Goal: Task Accomplishment & Management: Manage account settings

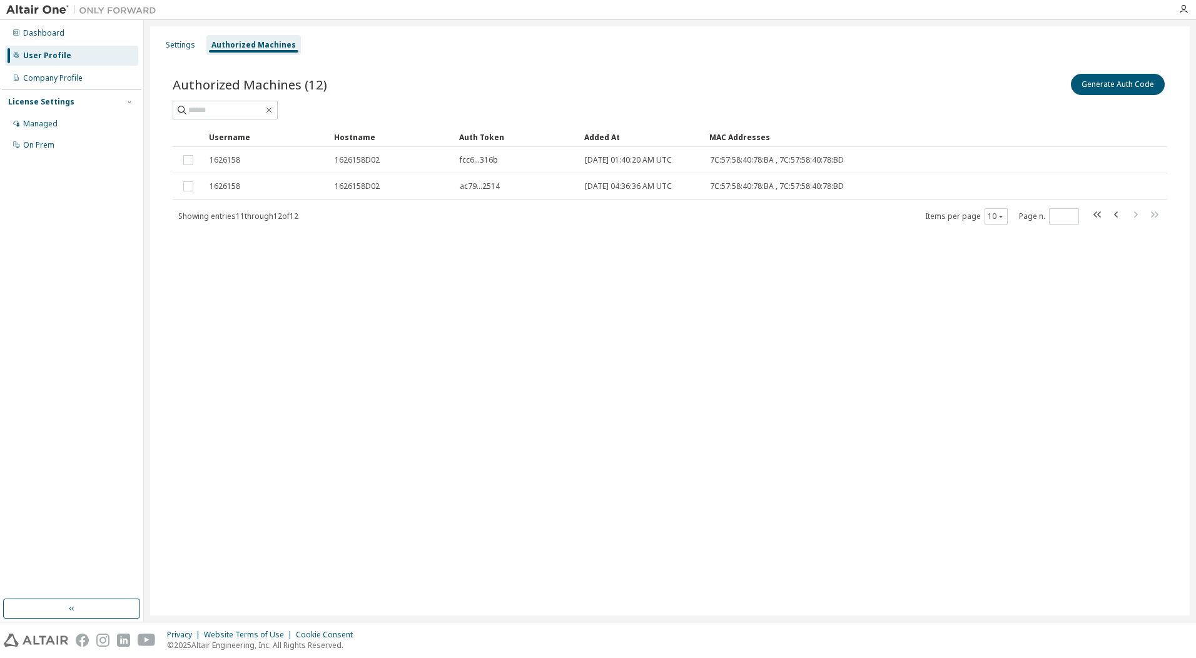
click at [53, 63] on div "User Profile" at bounding box center [71, 56] width 133 height 20
click at [215, 49] on div "Authorized Machines" at bounding box center [253, 45] width 84 height 10
click at [228, 48] on div "Authorized Machines" at bounding box center [253, 45] width 84 height 10
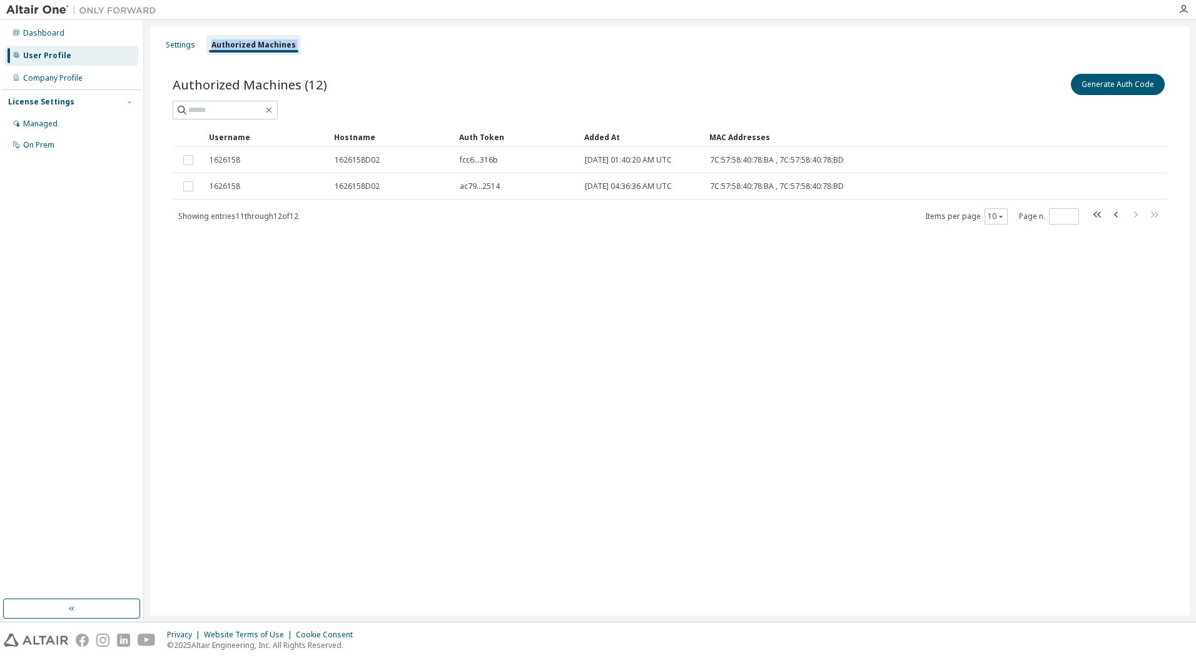
click at [228, 48] on div "Authorized Machines" at bounding box center [253, 45] width 84 height 10
click at [226, 46] on div "Authorized Machines" at bounding box center [253, 45] width 84 height 10
drag, startPoint x: 226, startPoint y: 46, endPoint x: 438, endPoint y: 69, distance: 213.9
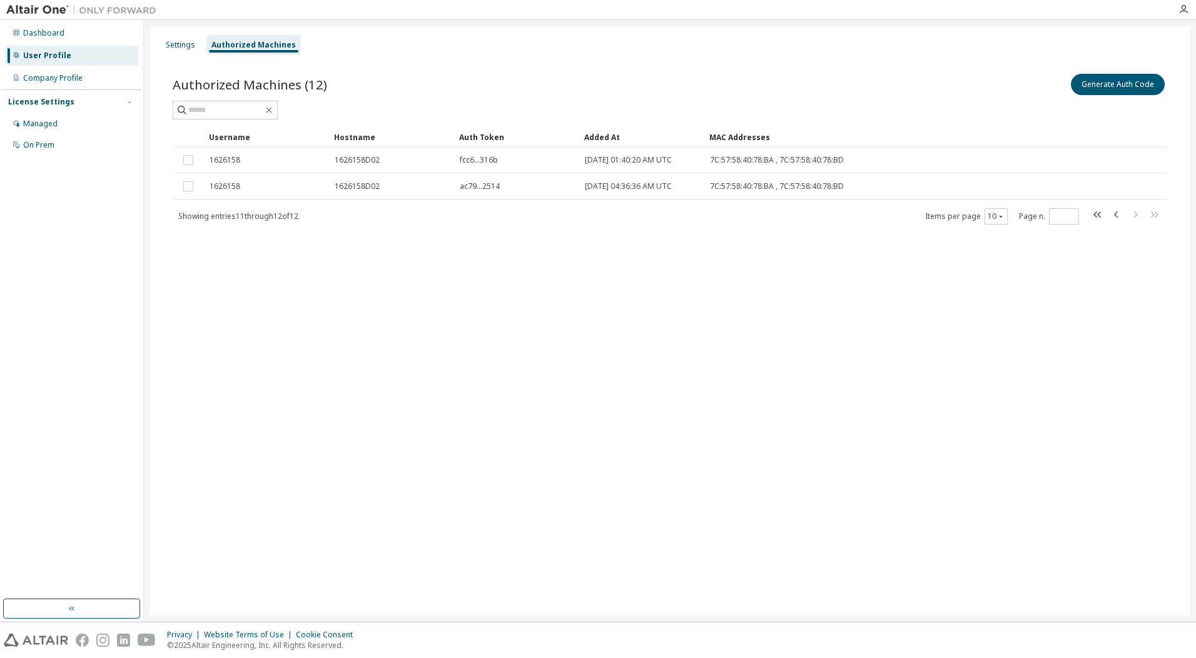
click at [438, 69] on div "Authorized Machines (12) Generate Auth Code Clear Load Save Save As Field Opera…" at bounding box center [670, 156] width 1025 height 201
click at [1111, 213] on icon "button" at bounding box center [1116, 214] width 15 height 15
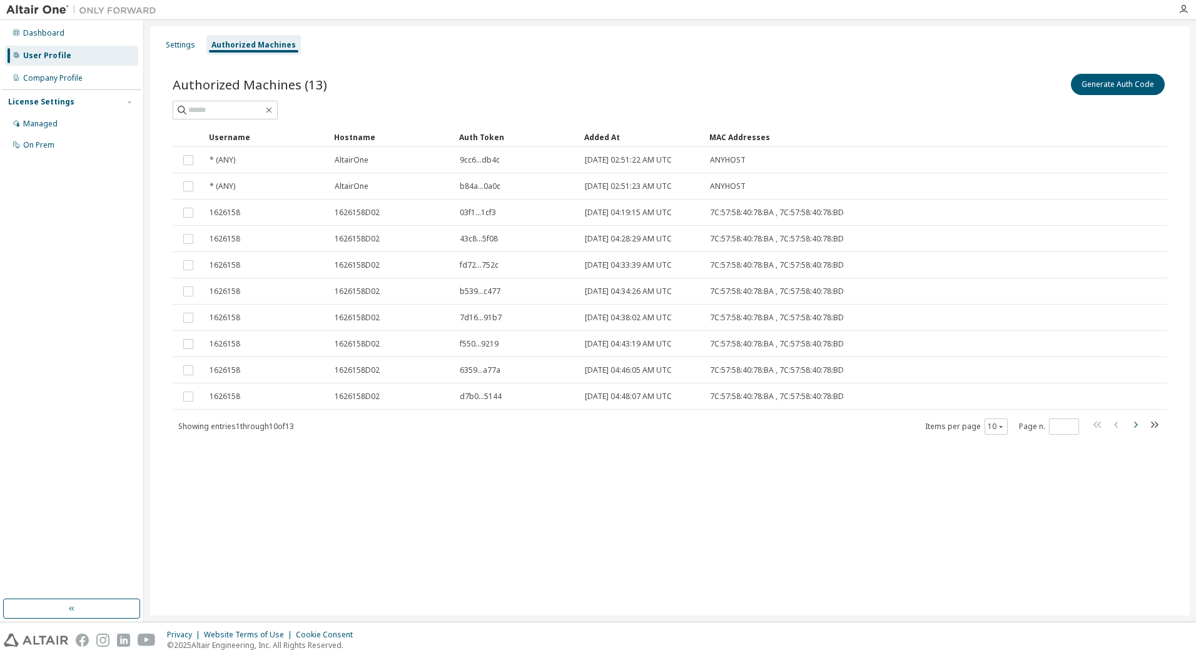
click at [1135, 424] on icon "button" at bounding box center [1135, 424] width 15 height 15
type input "*"
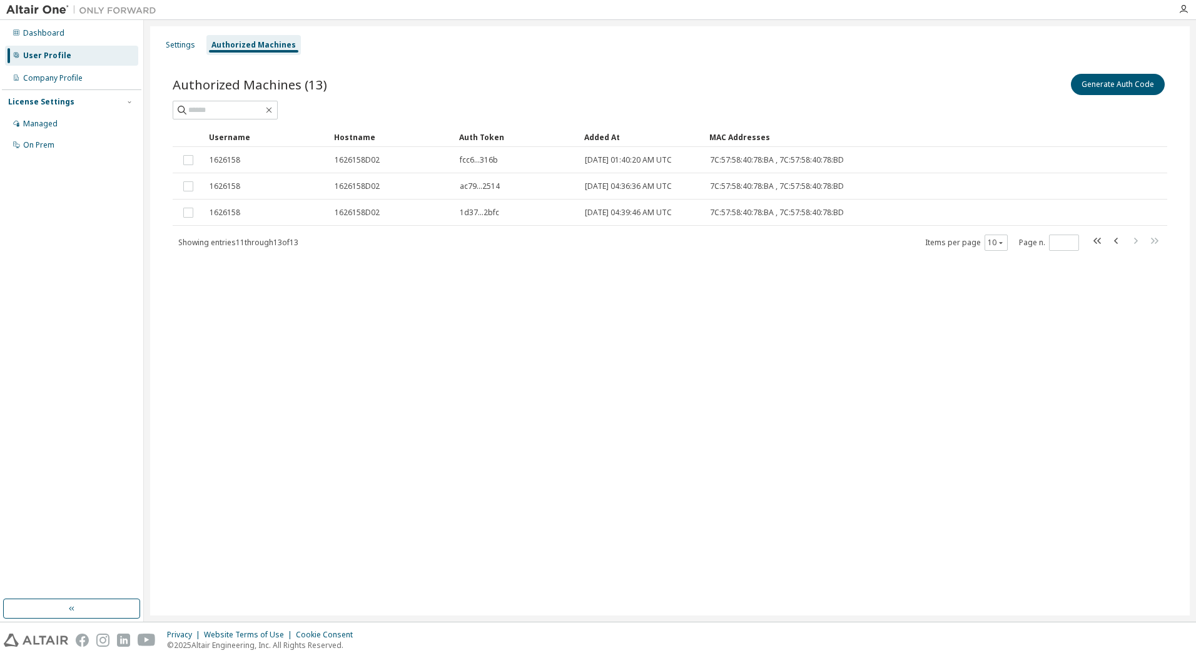
drag, startPoint x: 853, startPoint y: 369, endPoint x: 595, endPoint y: 323, distance: 261.8
click at [592, 345] on div "Settings Authorized Machines Authorized Machines (13) Generate Auth Code Clear …" at bounding box center [670, 320] width 1040 height 589
drag, startPoint x: 688, startPoint y: 316, endPoint x: 680, endPoint y: 318, distance: 8.5
click at [687, 317] on div "Settings Authorized Machines Authorized Machines (13) Generate Auth Code Clear …" at bounding box center [670, 320] width 1040 height 589
drag, startPoint x: 710, startPoint y: 318, endPoint x: 368, endPoint y: 260, distance: 346.9
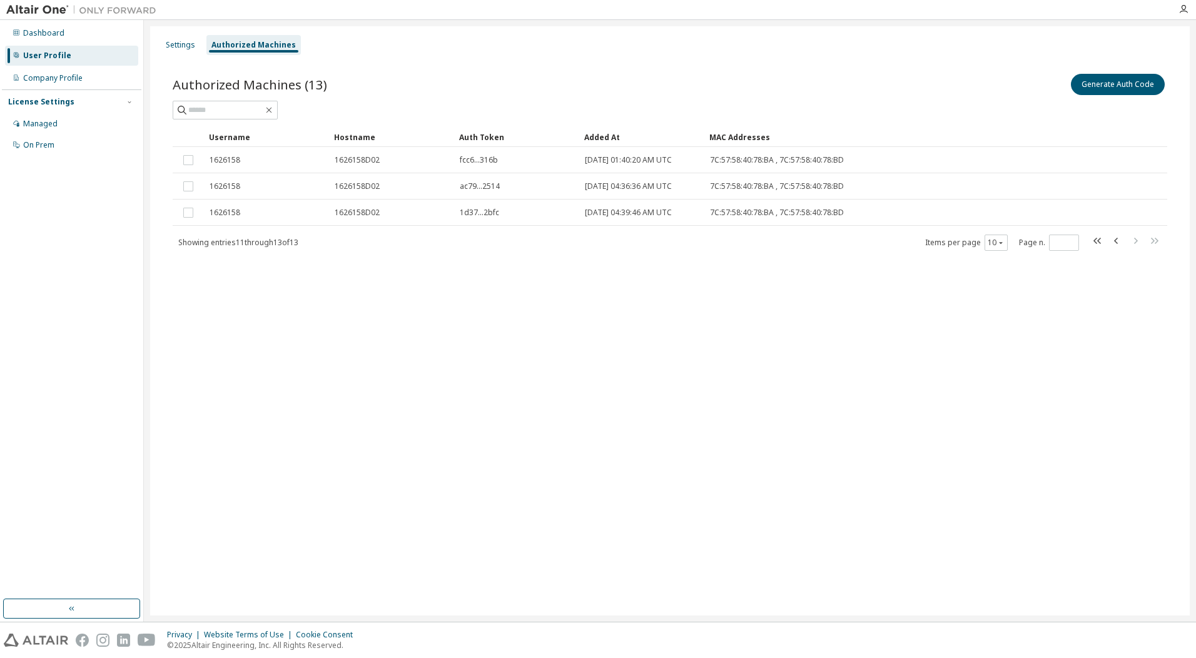
click at [699, 321] on div "Settings Authorized Machines Authorized Machines (13) Generate Auth Code Clear …" at bounding box center [670, 320] width 1040 height 589
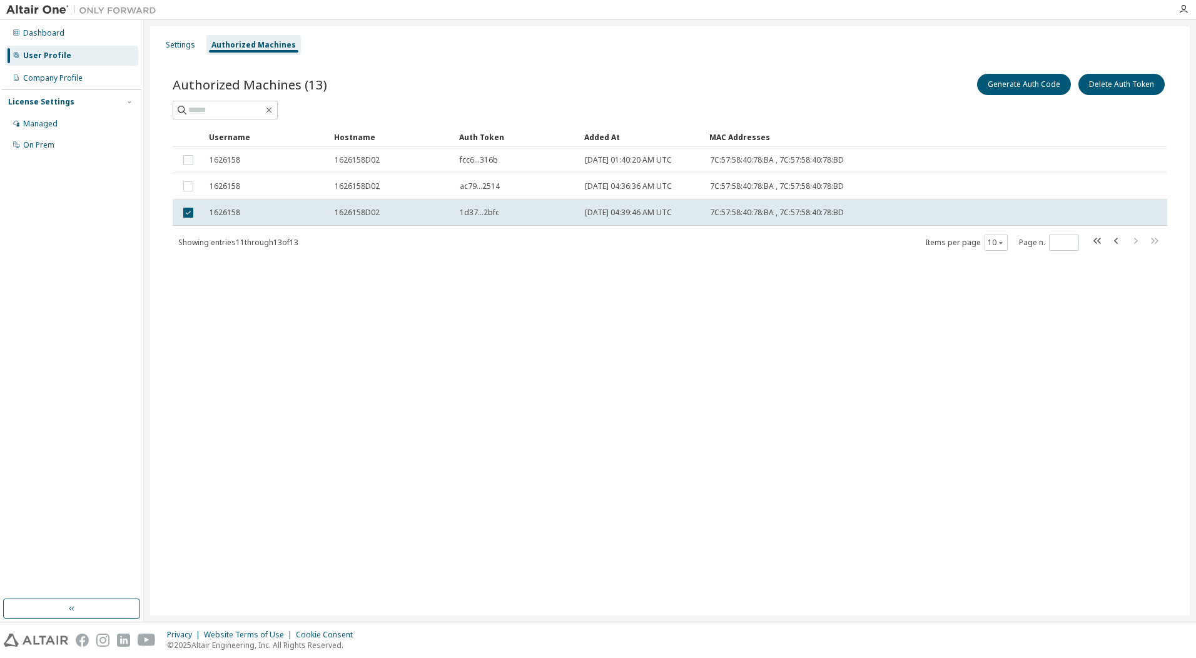
click at [1012, 350] on div "Settings Authorized Machines Authorized Machines (13) Generate Auth Code Delete…" at bounding box center [670, 320] width 1040 height 589
click at [642, 358] on div "Settings Authorized Machines Authorized Machines (13) Generate Auth Code Delete…" at bounding box center [670, 320] width 1040 height 589
click at [482, 210] on span "1d37...2bfc" at bounding box center [479, 213] width 39 height 10
click at [326, 215] on td "1626158" at bounding box center [266, 213] width 125 height 26
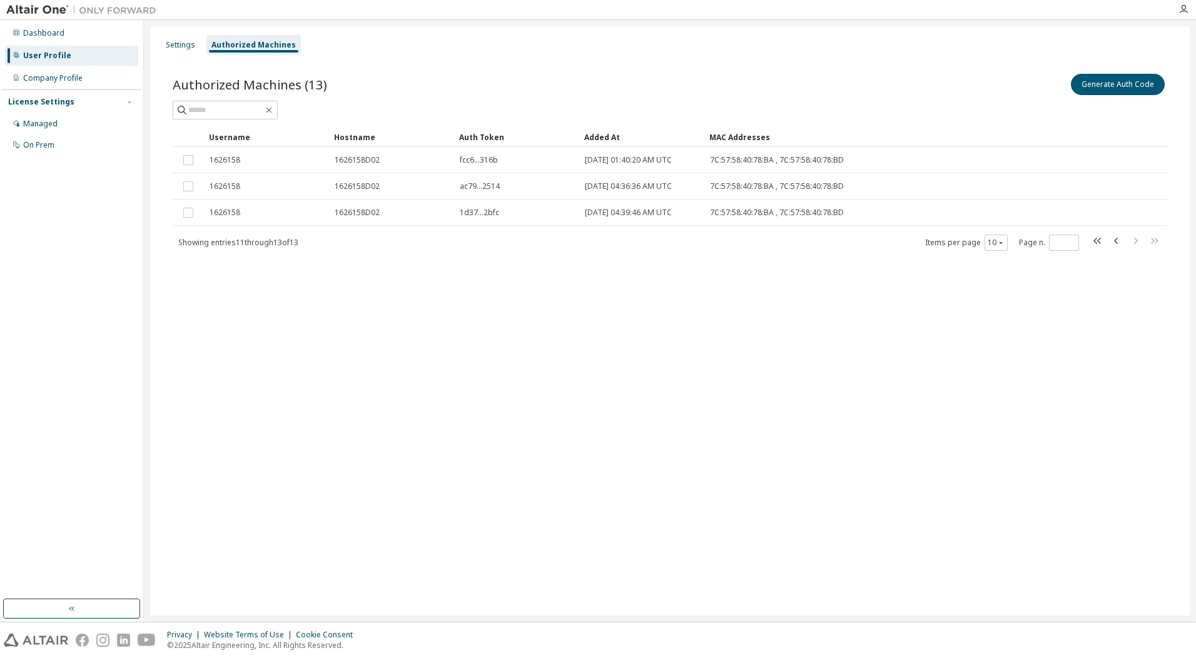
click at [326, 215] on td "1626158" at bounding box center [266, 213] width 125 height 26
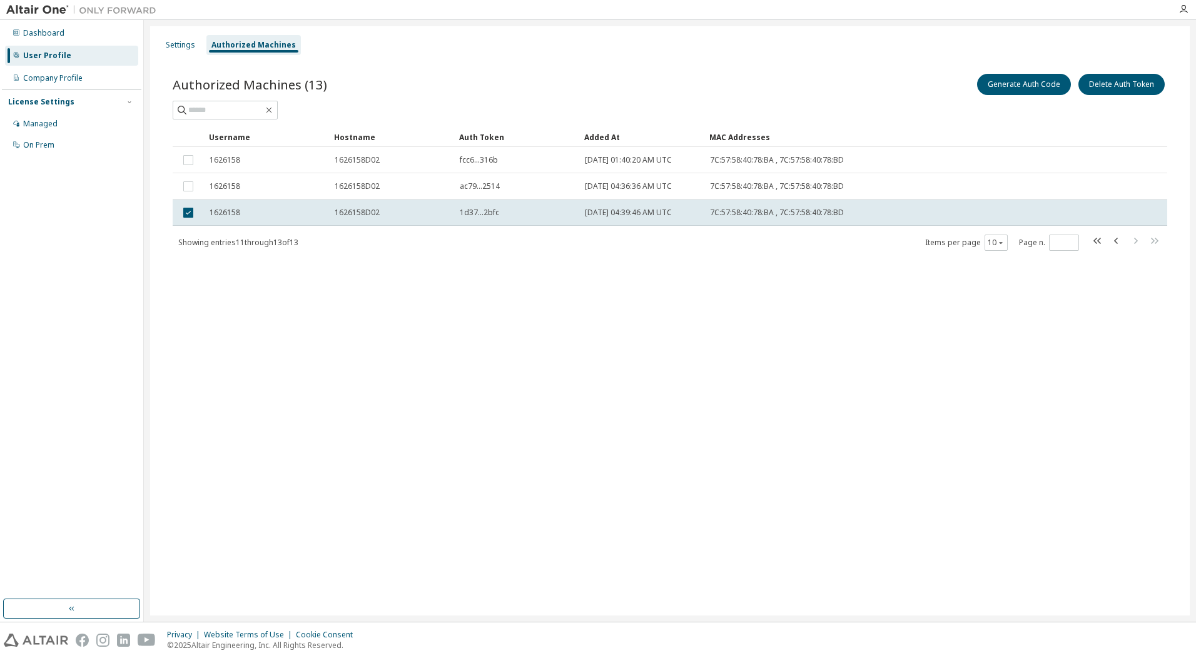
click at [326, 215] on td "1626158" at bounding box center [266, 213] width 125 height 26
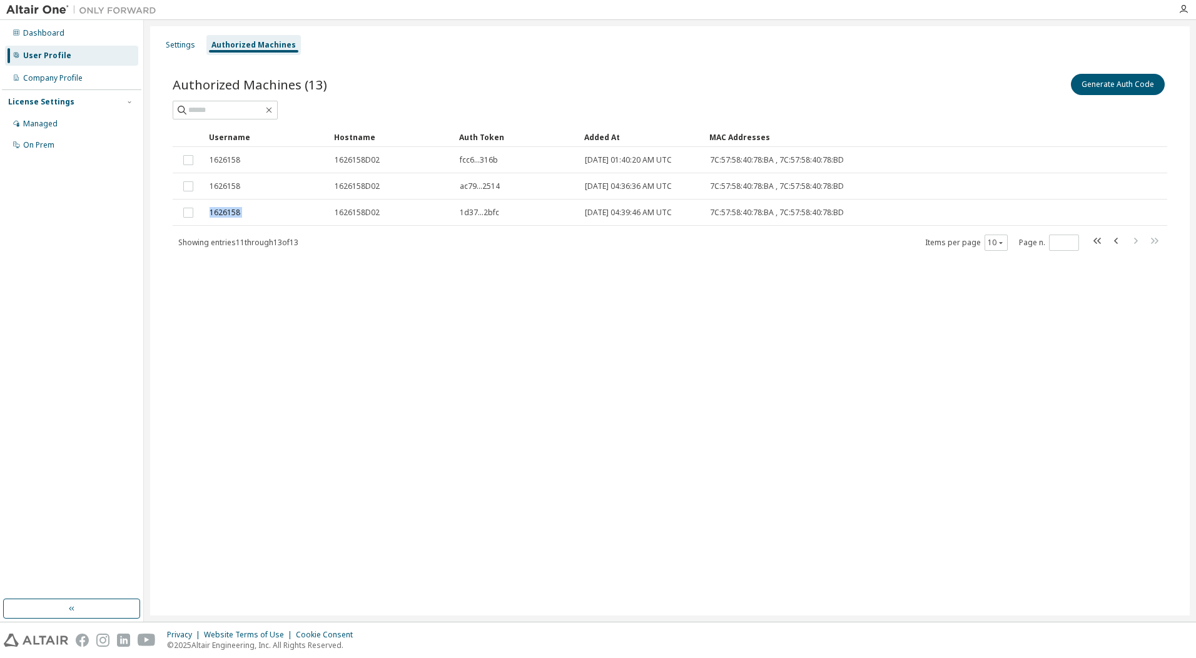
click at [326, 215] on td "1626158" at bounding box center [266, 213] width 125 height 26
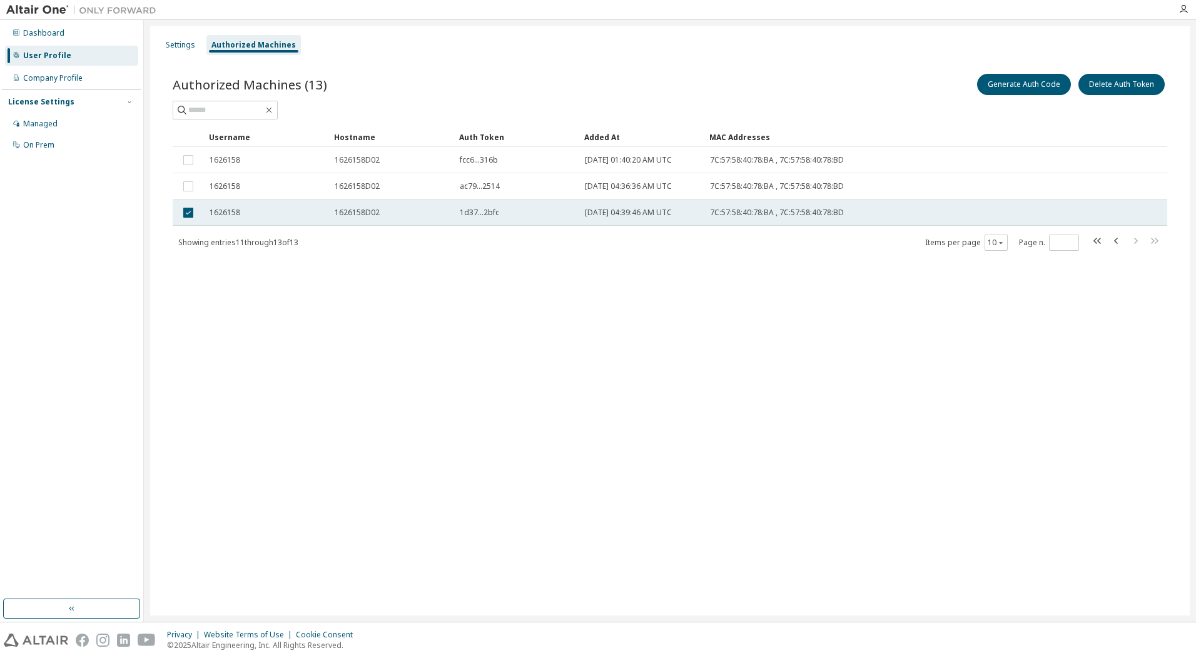
click at [323, 215] on div "1626158" at bounding box center [267, 213] width 114 height 10
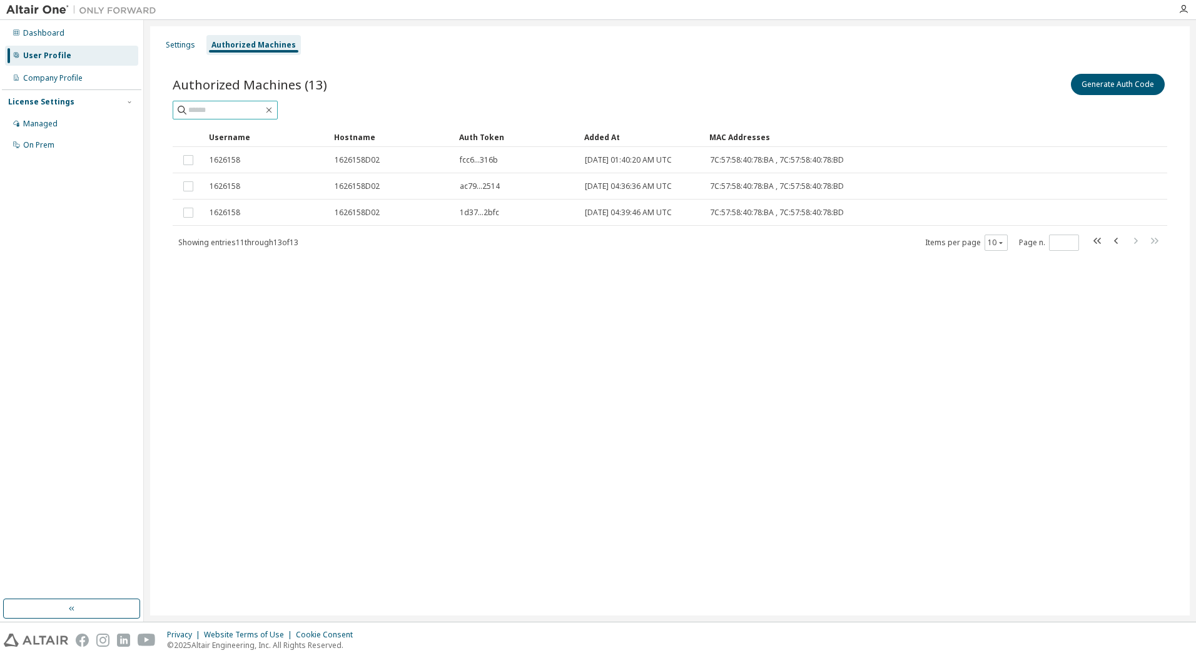
click at [244, 116] on span at bounding box center [225, 110] width 105 height 19
click at [459, 301] on div "Settings Authorized Machines Authorized Machines (13) Generate Auth Code Clear …" at bounding box center [670, 320] width 1040 height 589
